Goal: Check status: Check status

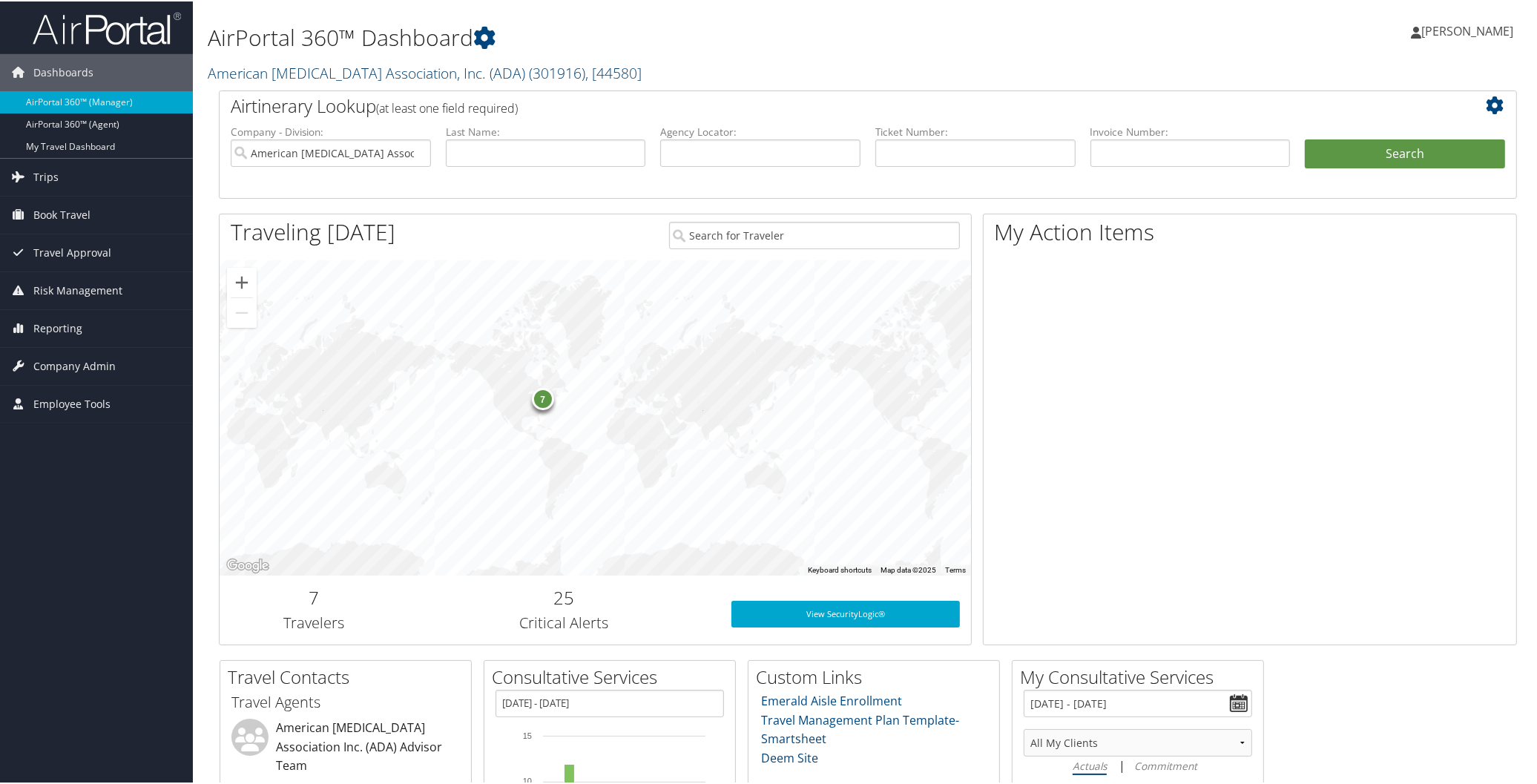
click at [301, 73] on link "American [MEDICAL_DATA] Association, Inc. (ADA) ( 301916 ) , [ 44580 ]" at bounding box center [424, 71] width 434 height 20
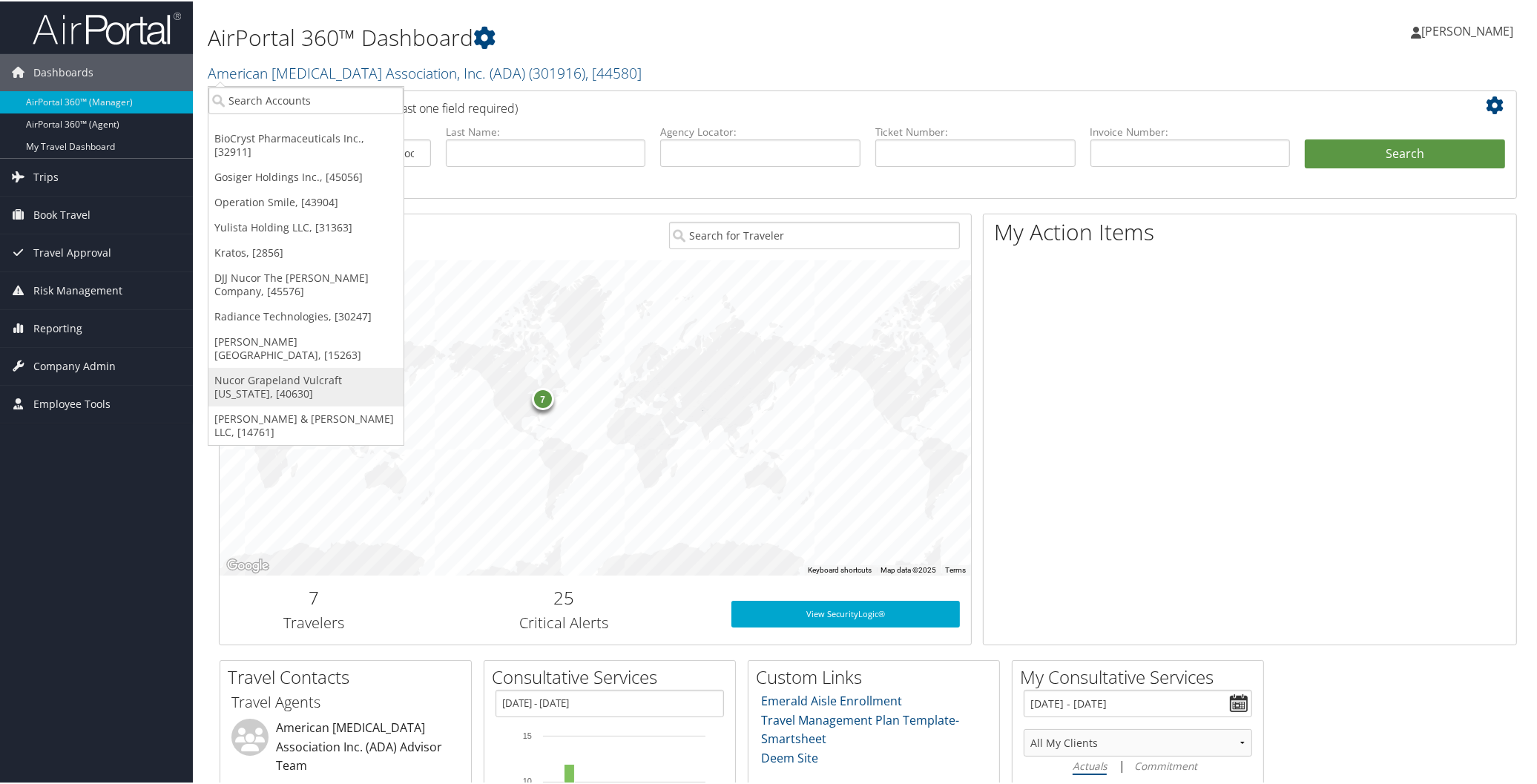
click at [271, 366] on link "Nucor Grapeland Vulcraft [US_STATE], [40630]" at bounding box center [306, 385] width 195 height 39
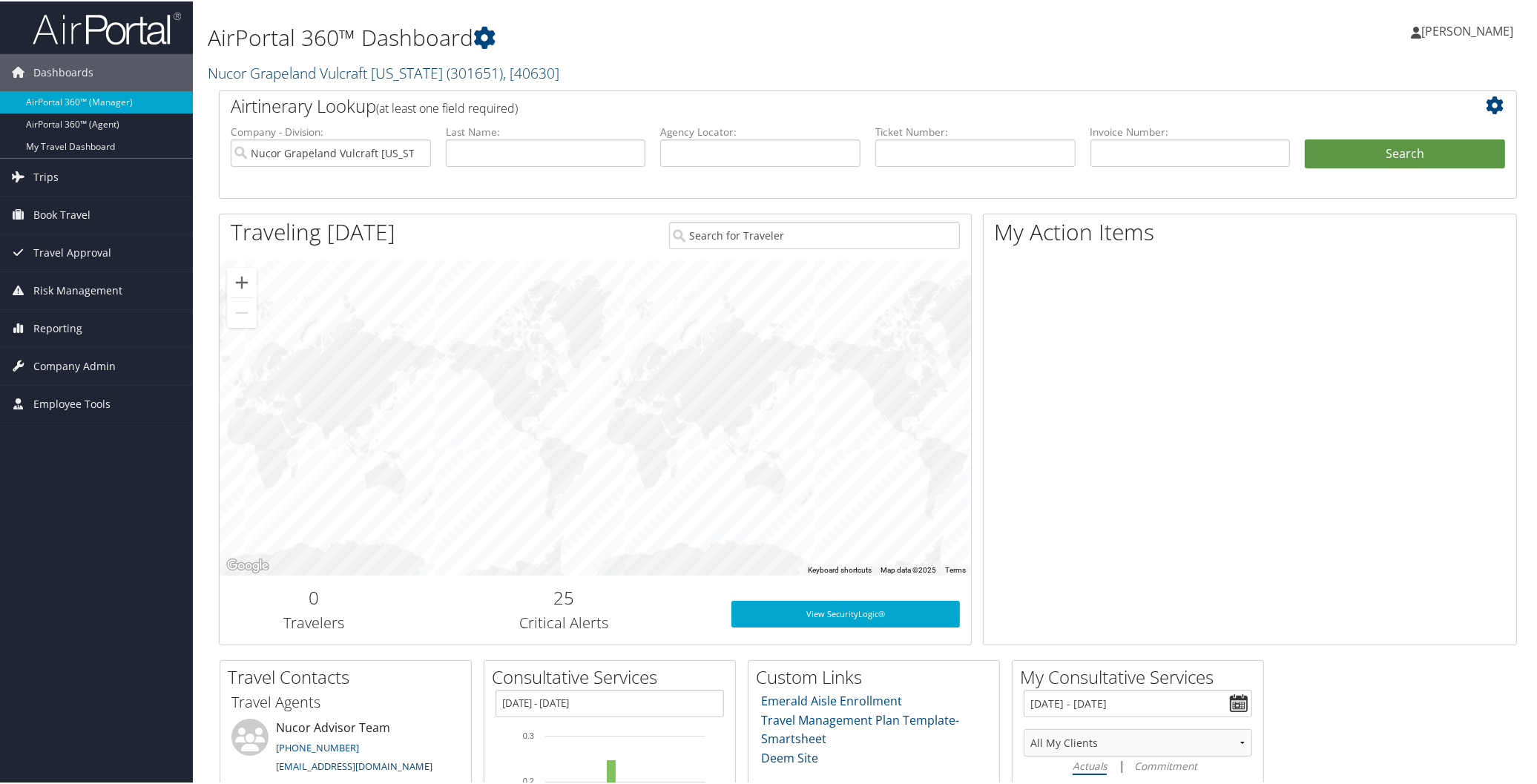
click at [268, 71] on link "Nucor Grapeland Vulcraft Texas ( 301651 ) , [ 40630 ]" at bounding box center [383, 71] width 351 height 20
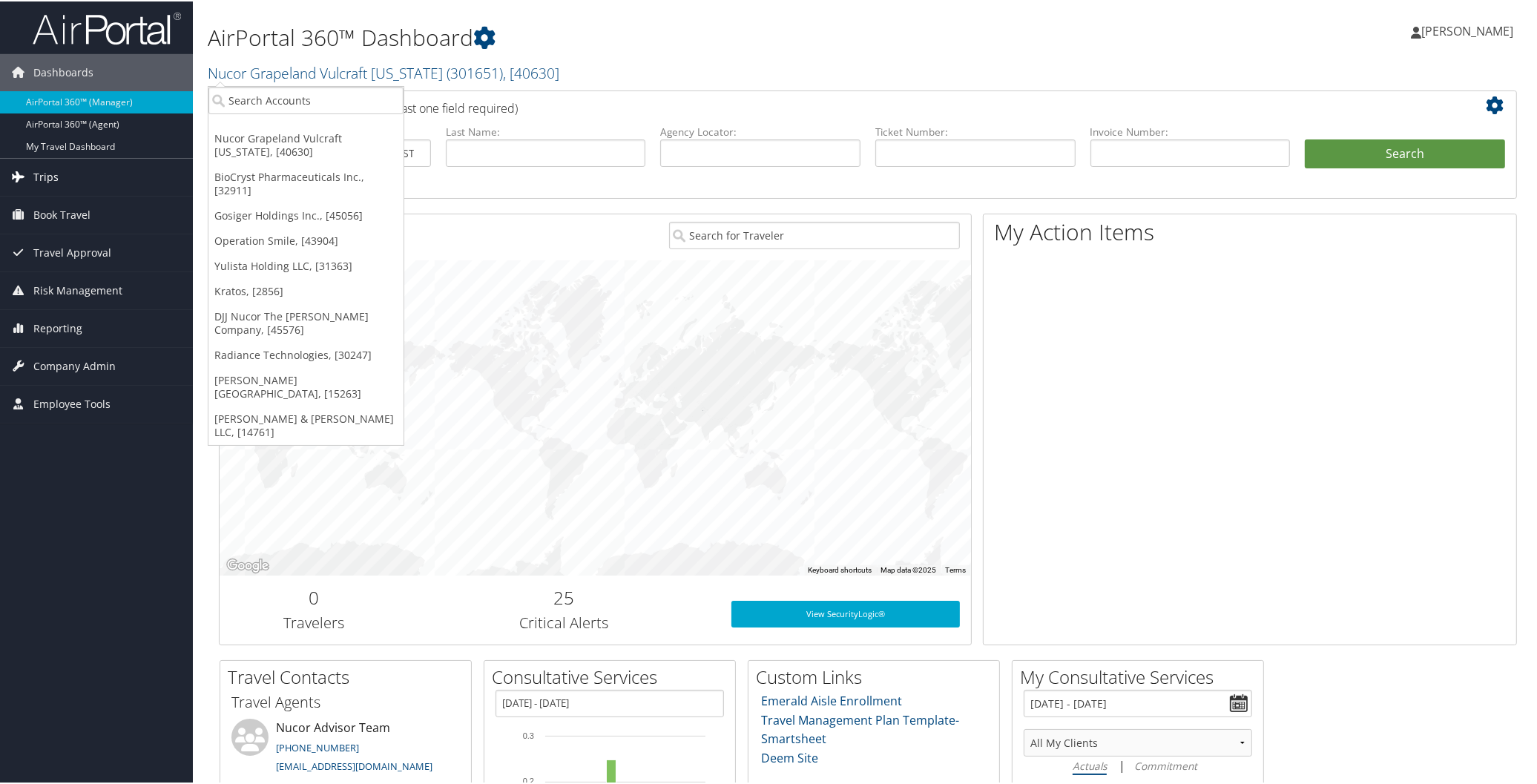
click at [61, 172] on link "Trips" at bounding box center [96, 176] width 193 height 37
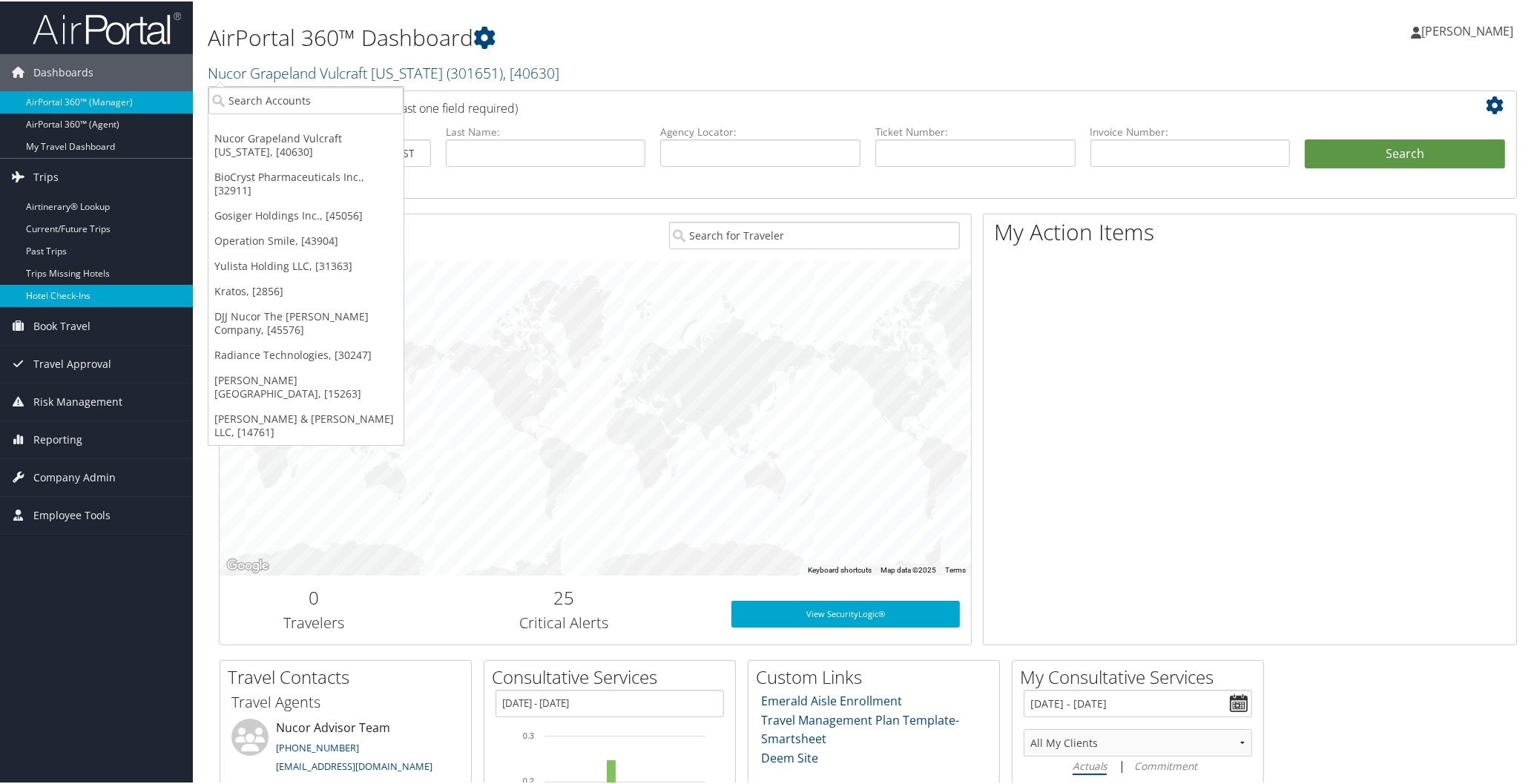
click at [81, 291] on link "Hotel Check-ins" at bounding box center [96, 294] width 193 height 22
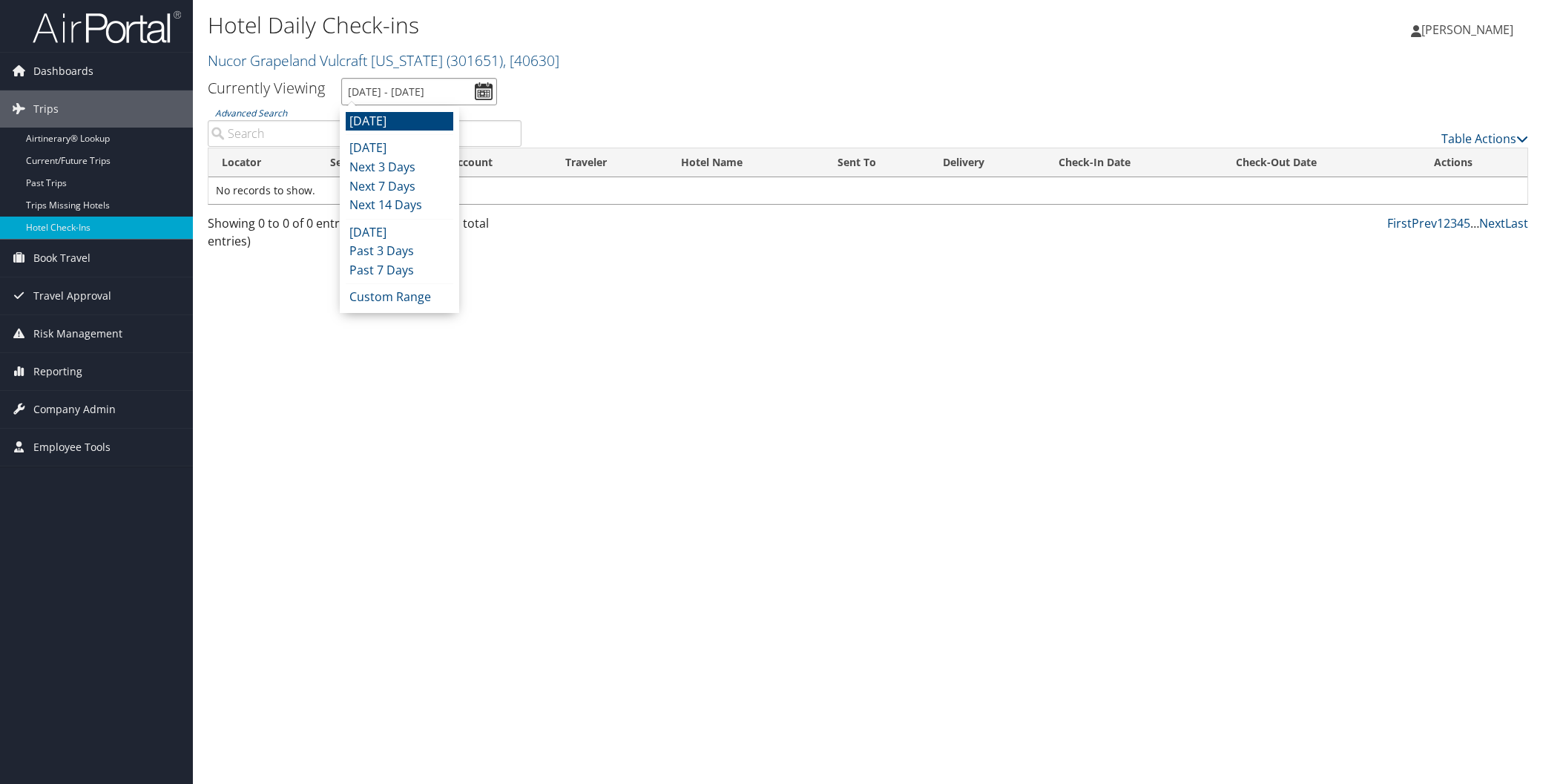
click at [376, 90] on input "10/5/2025 - 10/5/2025" at bounding box center [420, 91] width 156 height 27
click at [381, 144] on li "Today" at bounding box center [399, 148] width 108 height 19
click at [380, 94] on input "10/4/2025 - 10/4/2025" at bounding box center [420, 91] width 156 height 27
click at [380, 239] on li "Yesterday" at bounding box center [399, 232] width 108 height 19
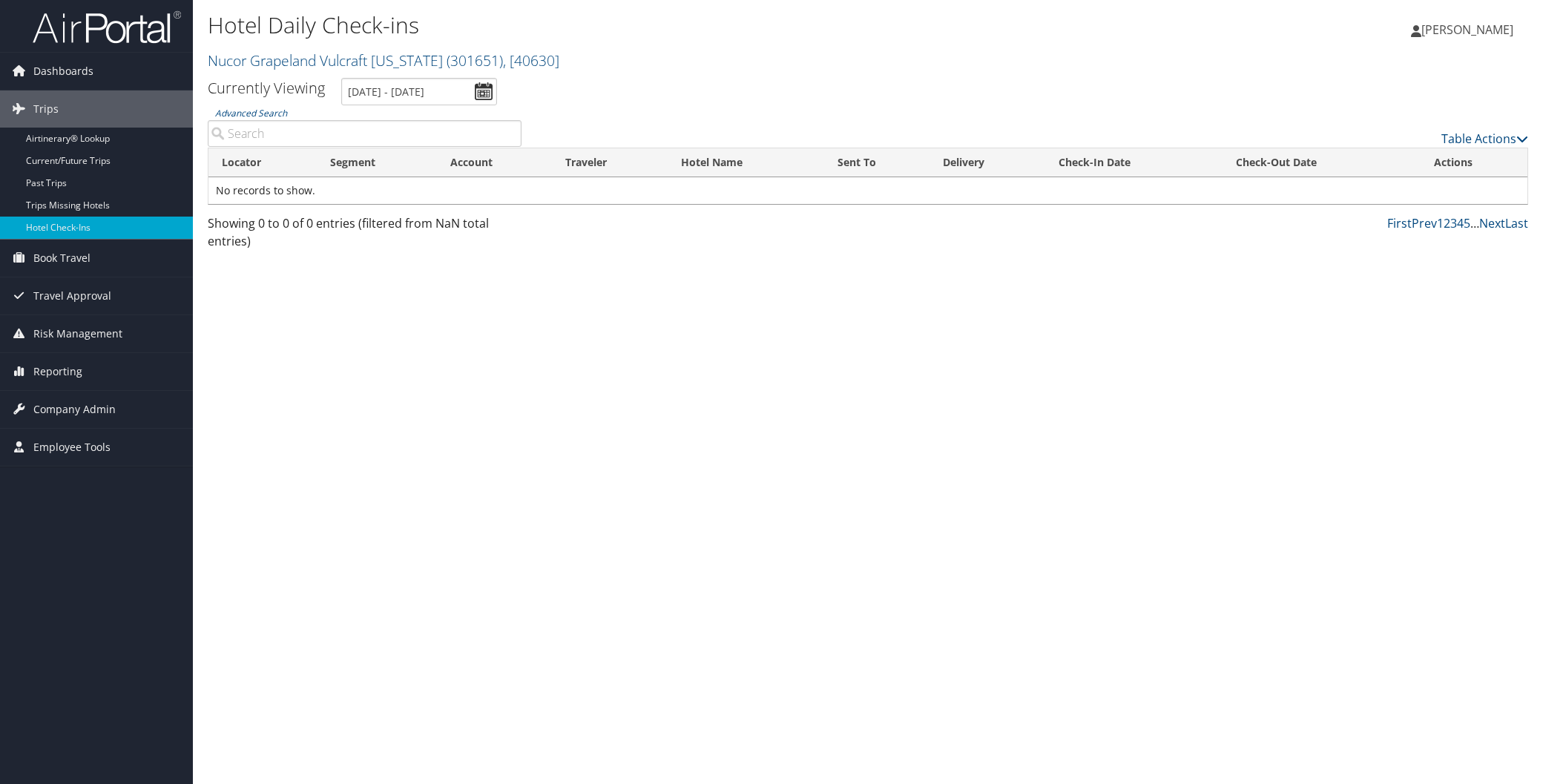
click at [384, 105] on label "Advanced Search" at bounding box center [365, 126] width 314 height 42
click at [384, 120] on input "Advanced Search" at bounding box center [365, 133] width 314 height 27
click at [383, 97] on input "10/3/2025 - 10/3/2025" at bounding box center [420, 91] width 156 height 27
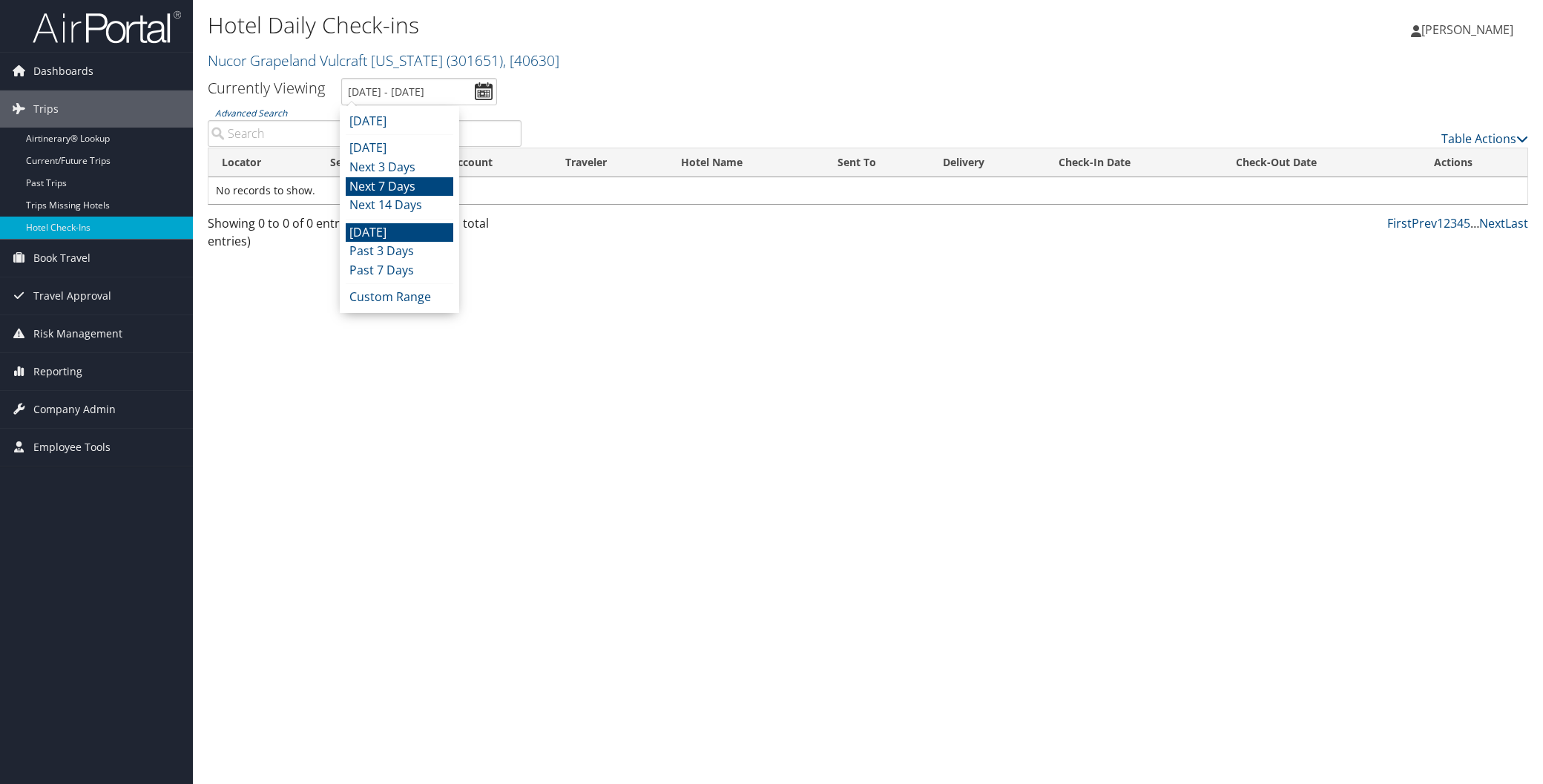
click at [391, 181] on li "Next 7 Days" at bounding box center [399, 186] width 108 height 19
type input "10/4/2025 - 10/11/2025"
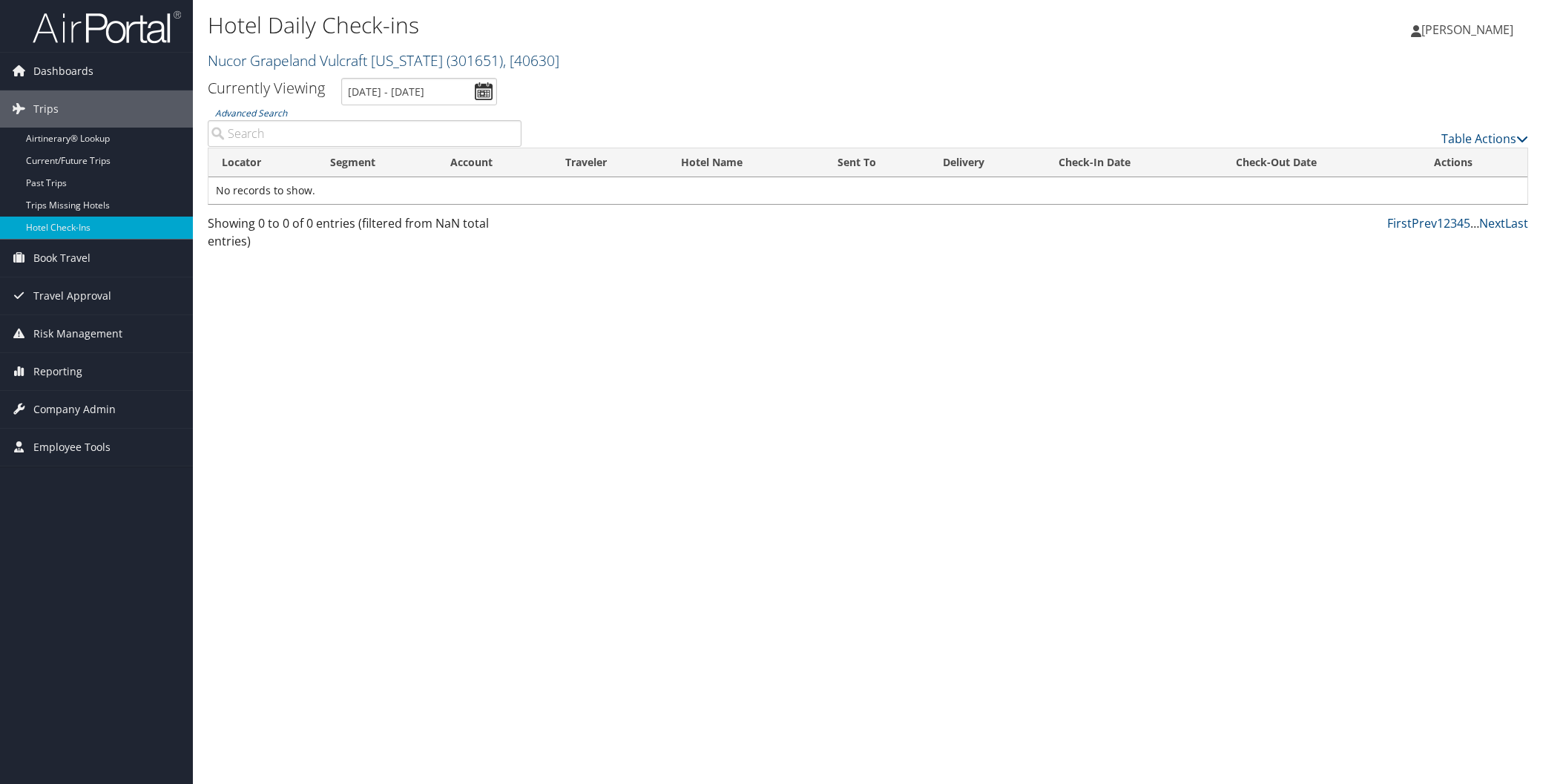
click at [260, 65] on link "Nucor Grapeland Vulcraft Texas ( 301651 ) , [ 40630 ]" at bounding box center [383, 60] width 351 height 20
